Goal: Transaction & Acquisition: Purchase product/service

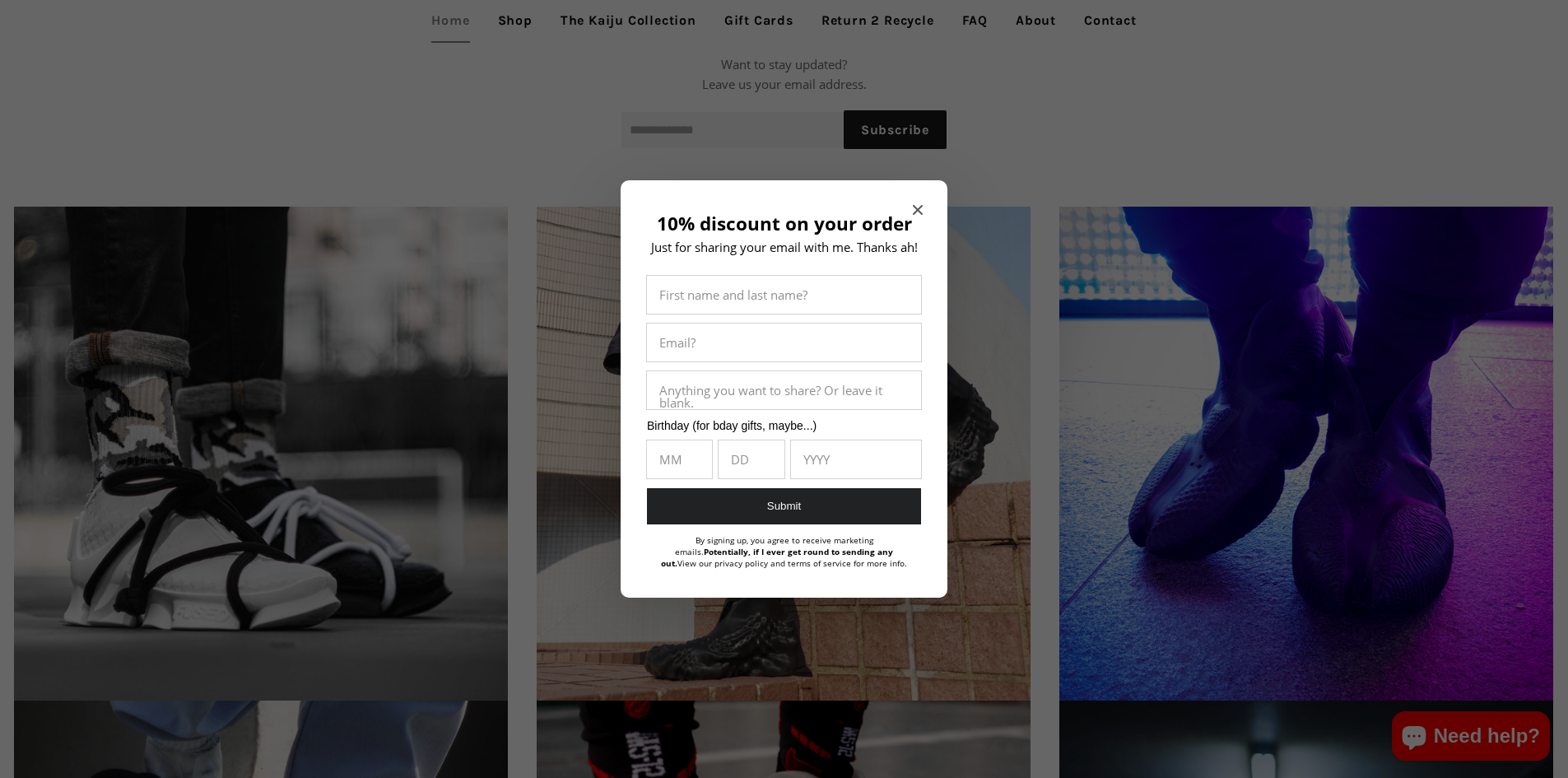
scroll to position [2139, 0]
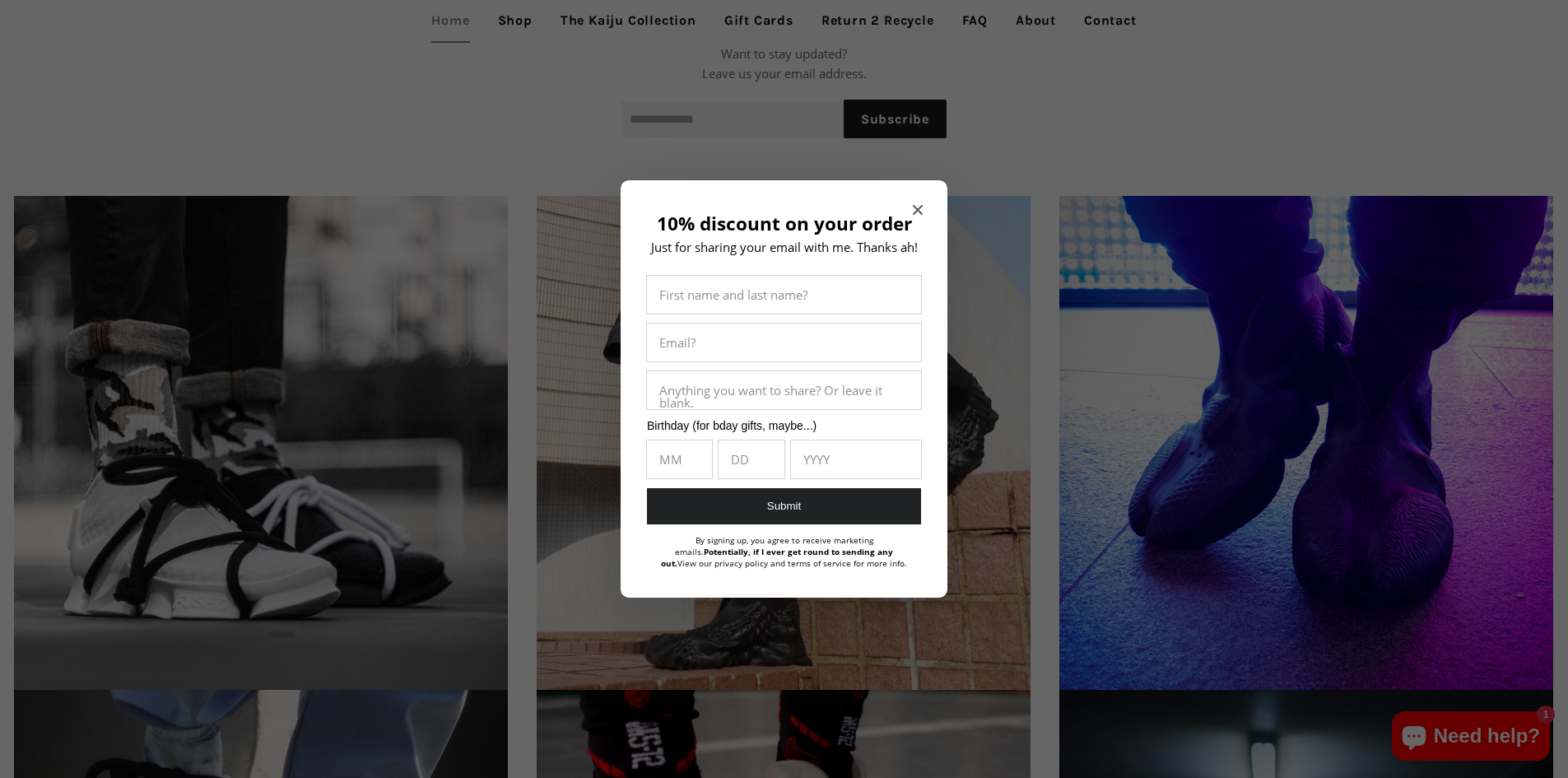
click at [912, 205] on icon "Close modal" at bounding box center [917, 210] width 10 height 10
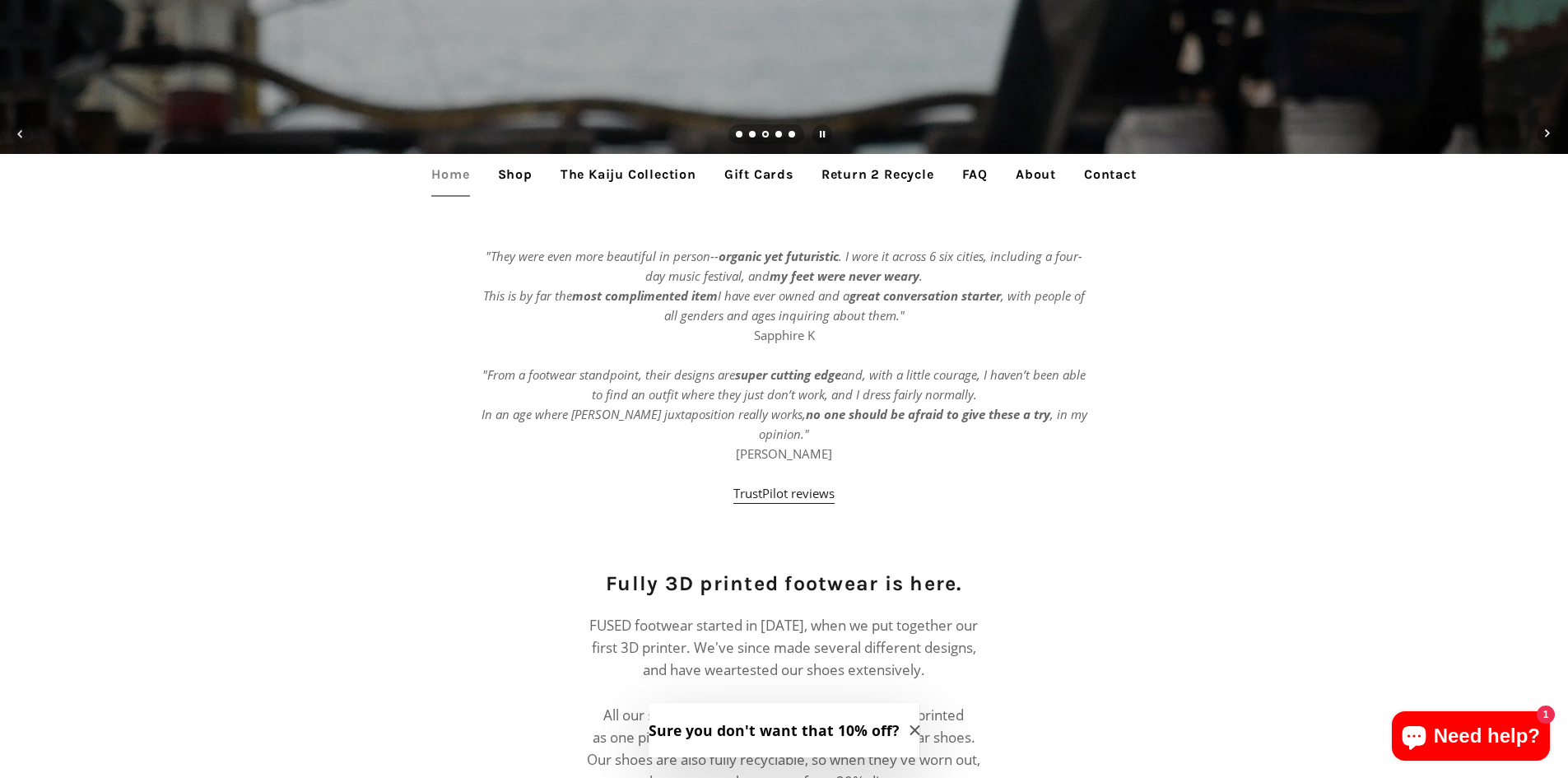
scroll to position [1070, 0]
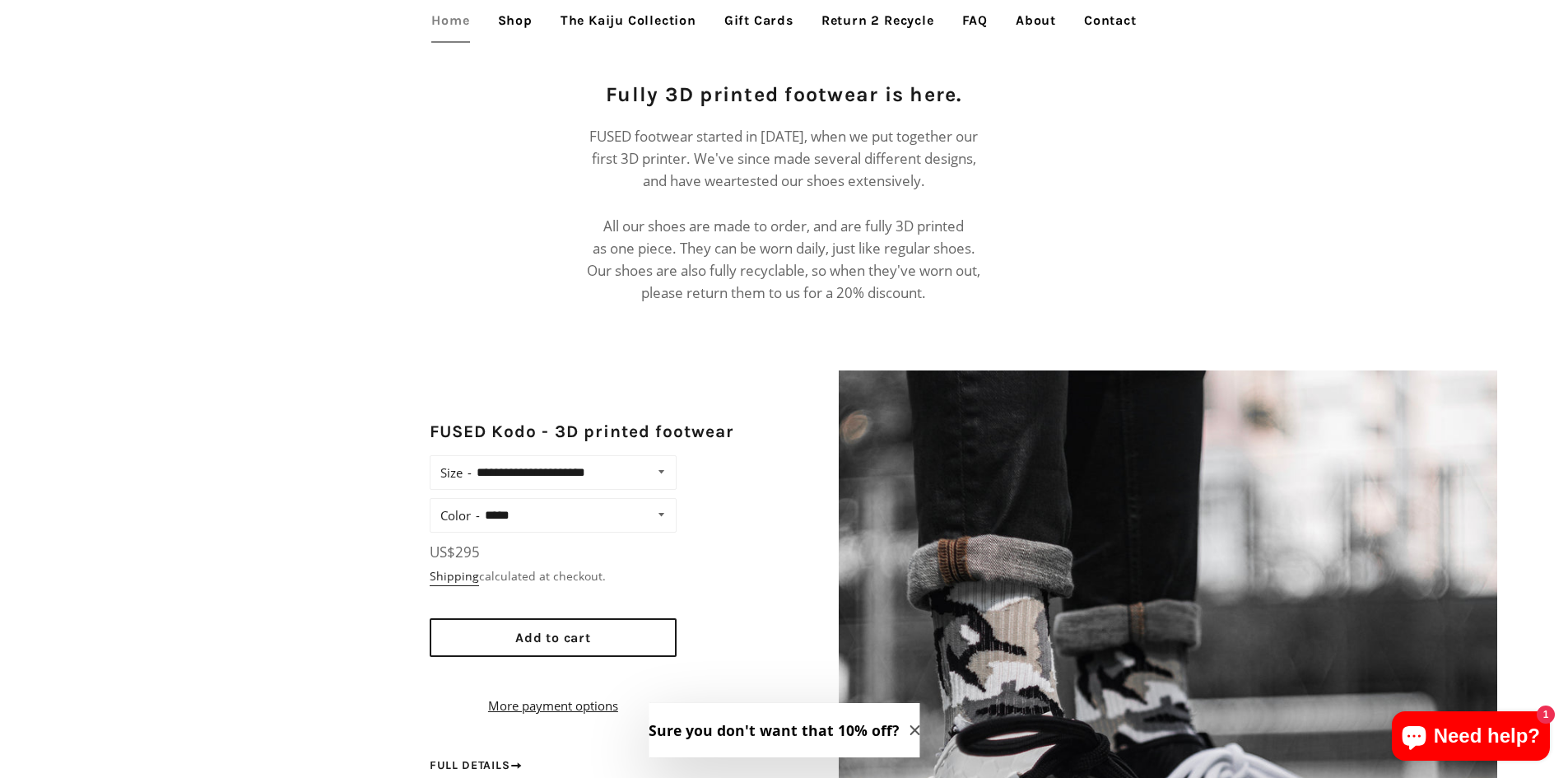
click at [524, 23] on link "Shop" at bounding box center [515, 21] width 60 height 41
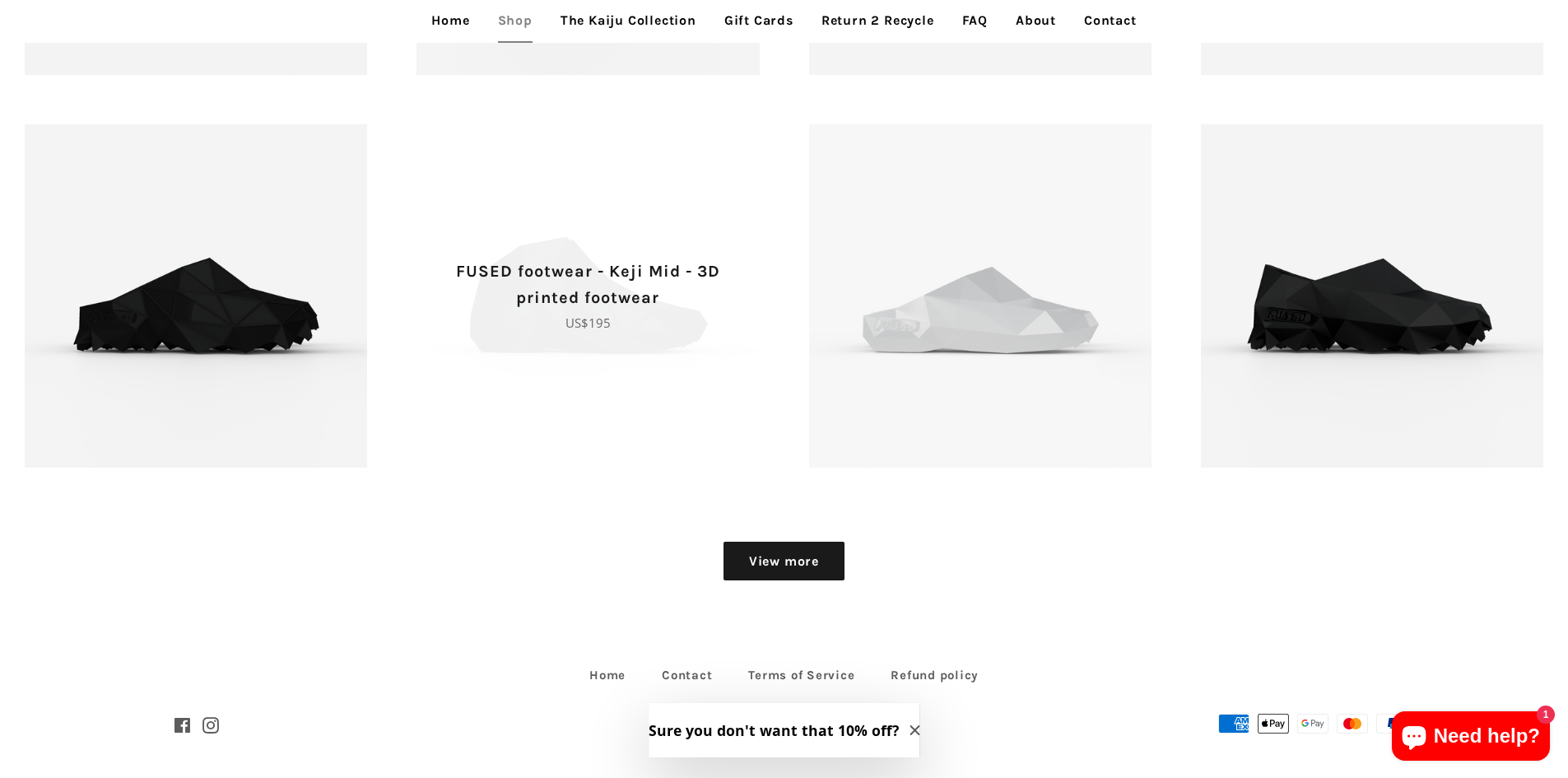
scroll to position [2399, 0]
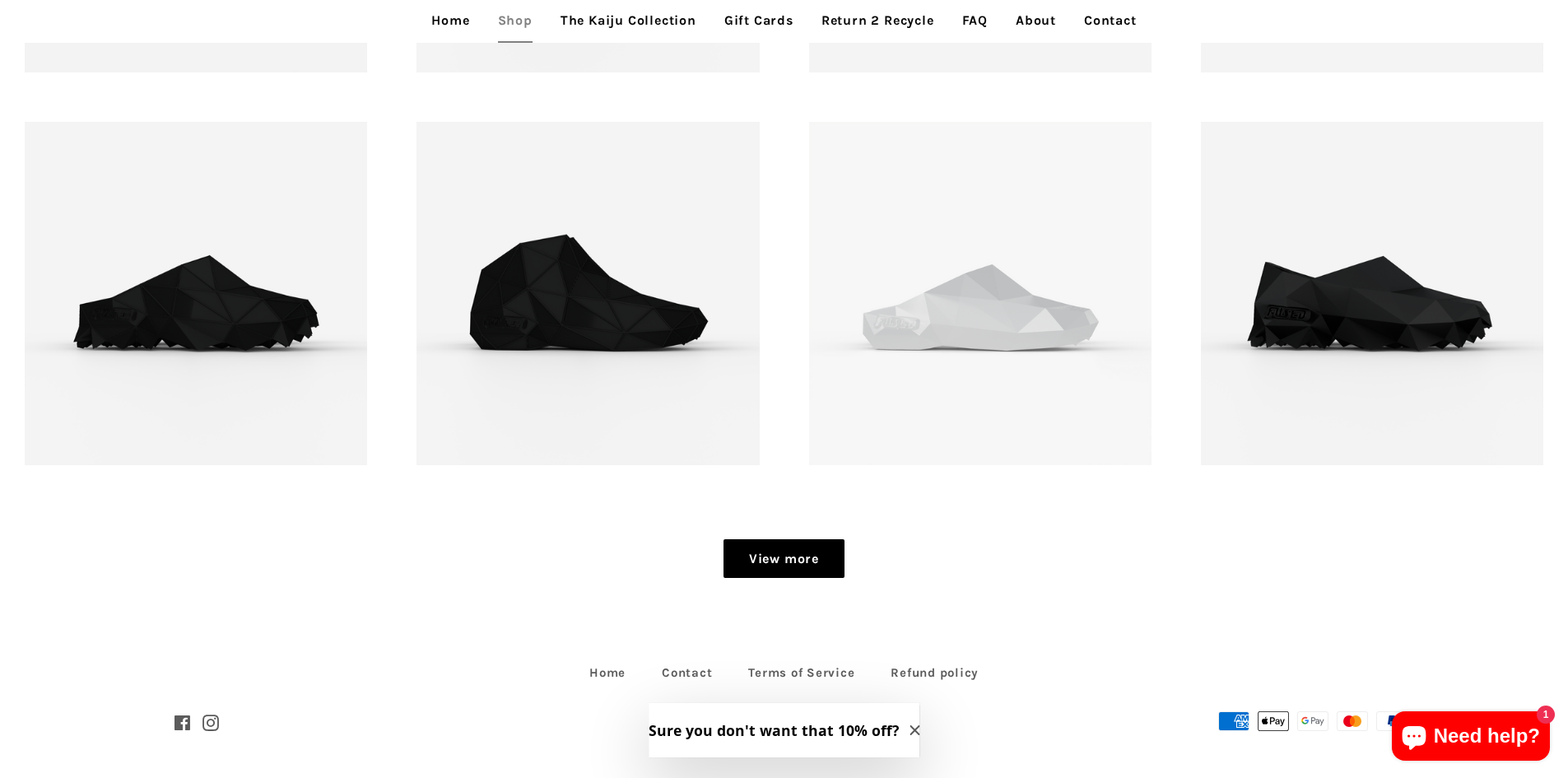
click at [777, 549] on link "View more" at bounding box center [784, 559] width 121 height 40
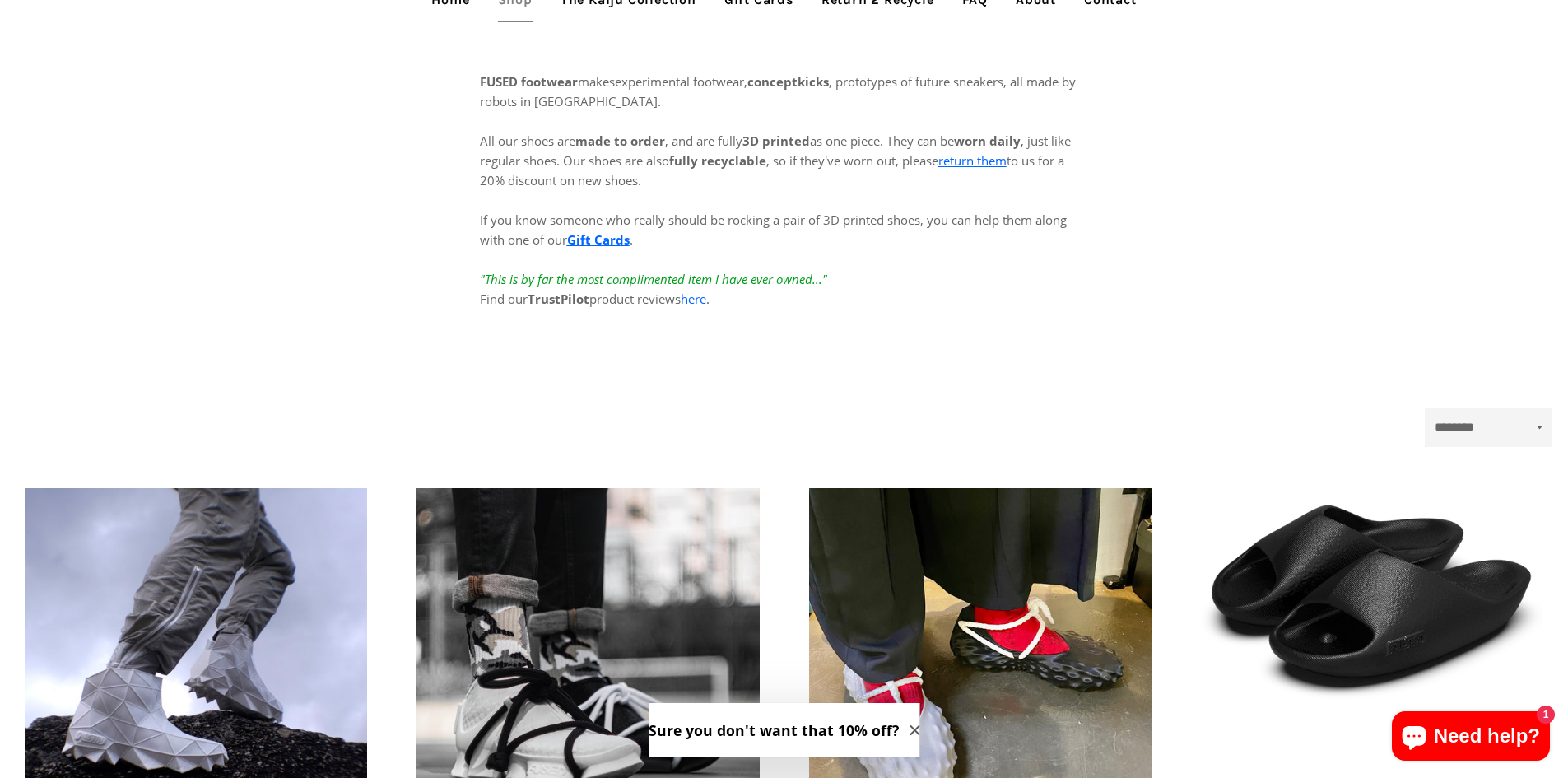
scroll to position [0, 0]
